Goal: Information Seeking & Learning: Learn about a topic

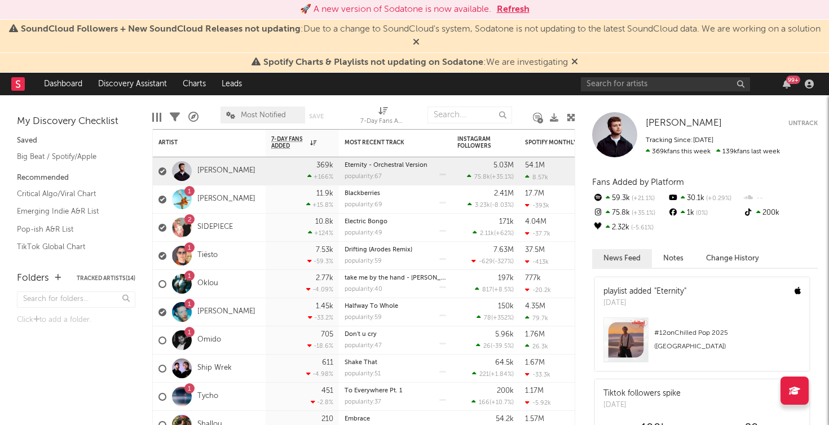
click at [515, 7] on button "Refresh" at bounding box center [513, 10] width 33 height 14
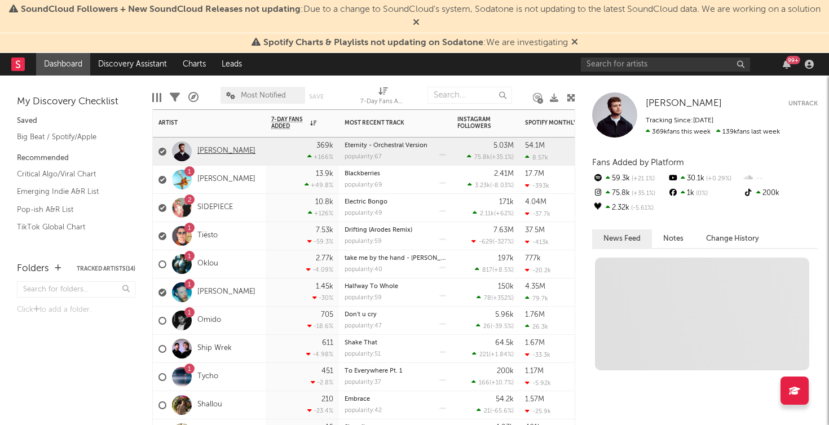
click at [227, 149] on link "[PERSON_NAME]" at bounding box center [226, 152] width 58 height 10
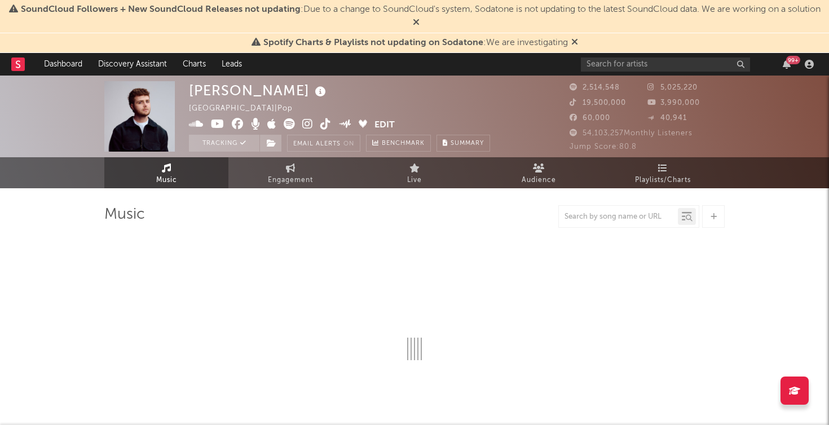
select select "6m"
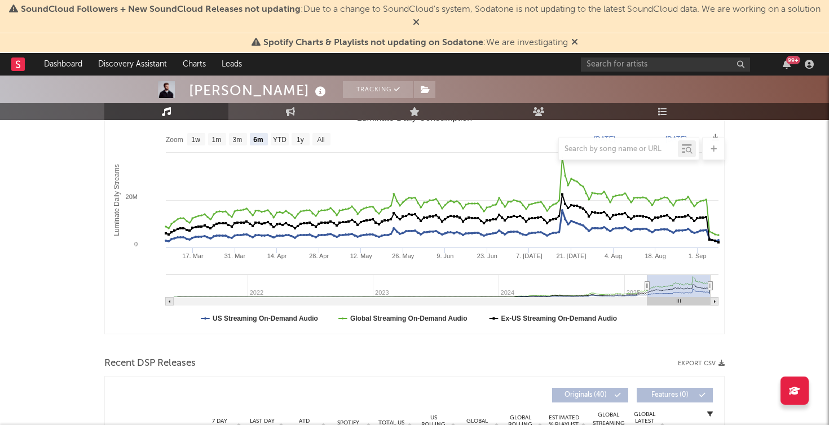
scroll to position [236, 0]
